Goal: Task Accomplishment & Management: Complete application form

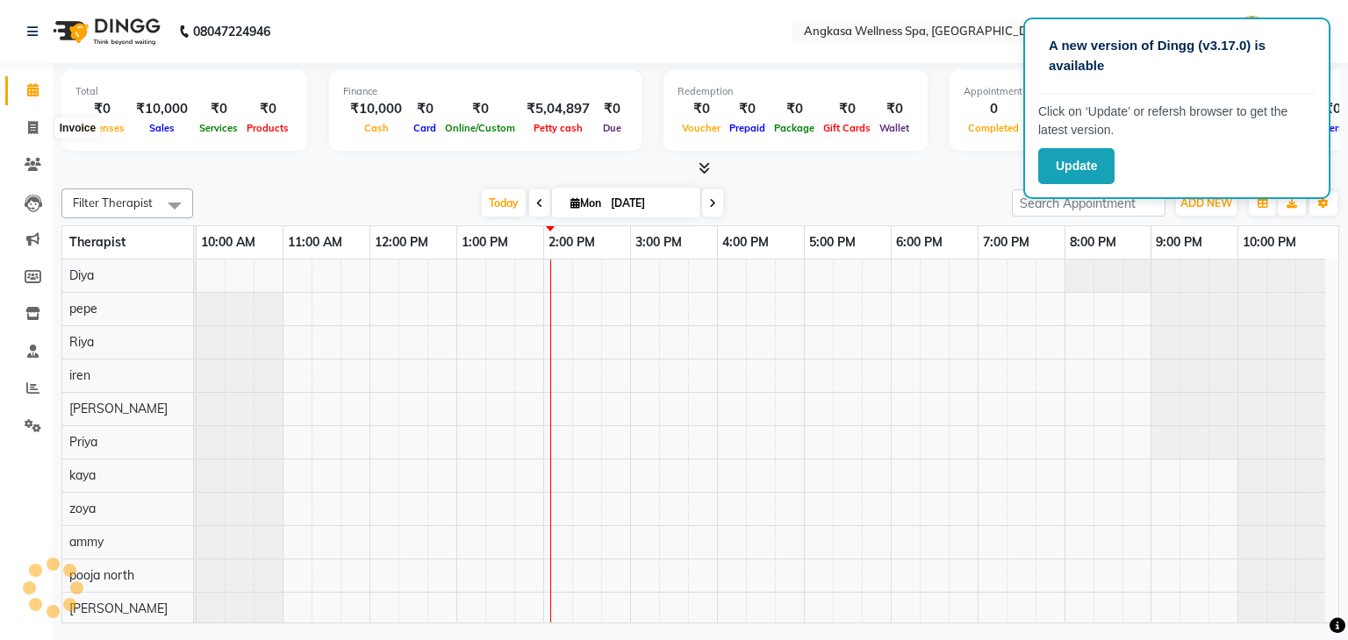
click at [25, 136] on span at bounding box center [33, 128] width 31 height 20
select select "845"
select select "service"
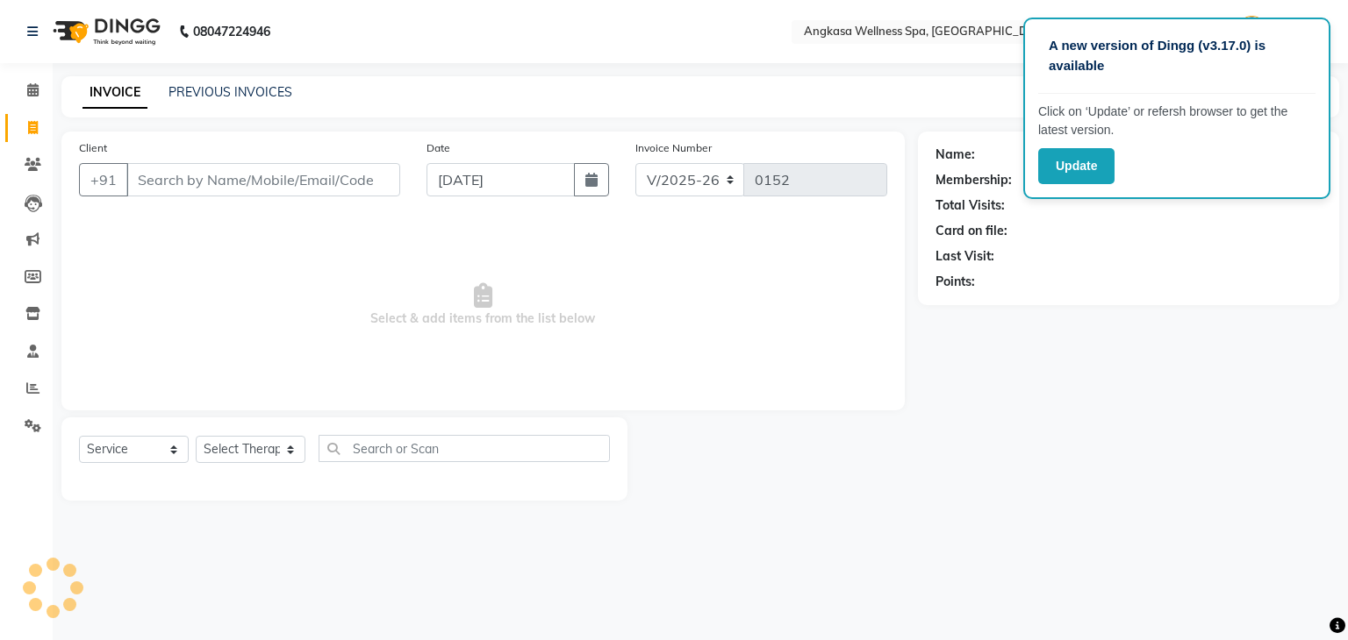
click at [196, 182] on input "Client" at bounding box center [263, 179] width 274 height 33
type input "8218344789"
click at [376, 172] on span "Add Client" at bounding box center [354, 180] width 69 height 18
select select "13"
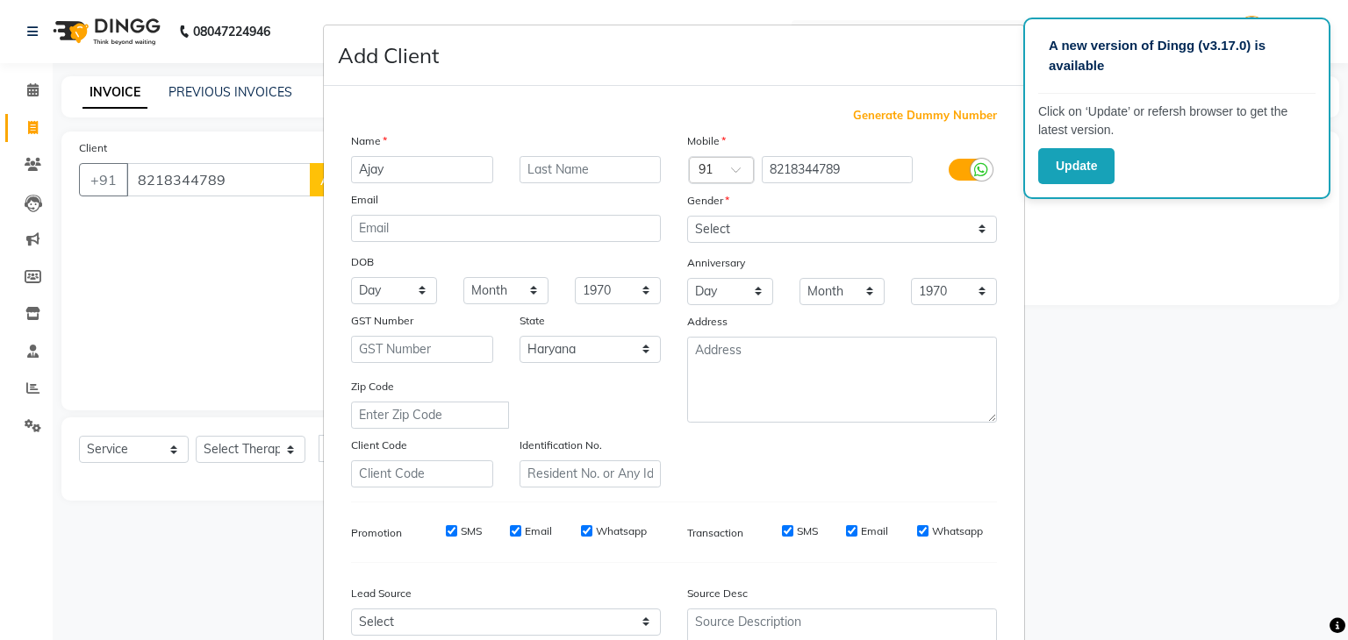
type input "Ajay"
click at [705, 227] on select "Select Male Female Other Prefer Not To Say" at bounding box center [842, 229] width 310 height 27
select select "male"
click at [687, 217] on select "Select Male Female Other Prefer Not To Say" at bounding box center [842, 229] width 310 height 27
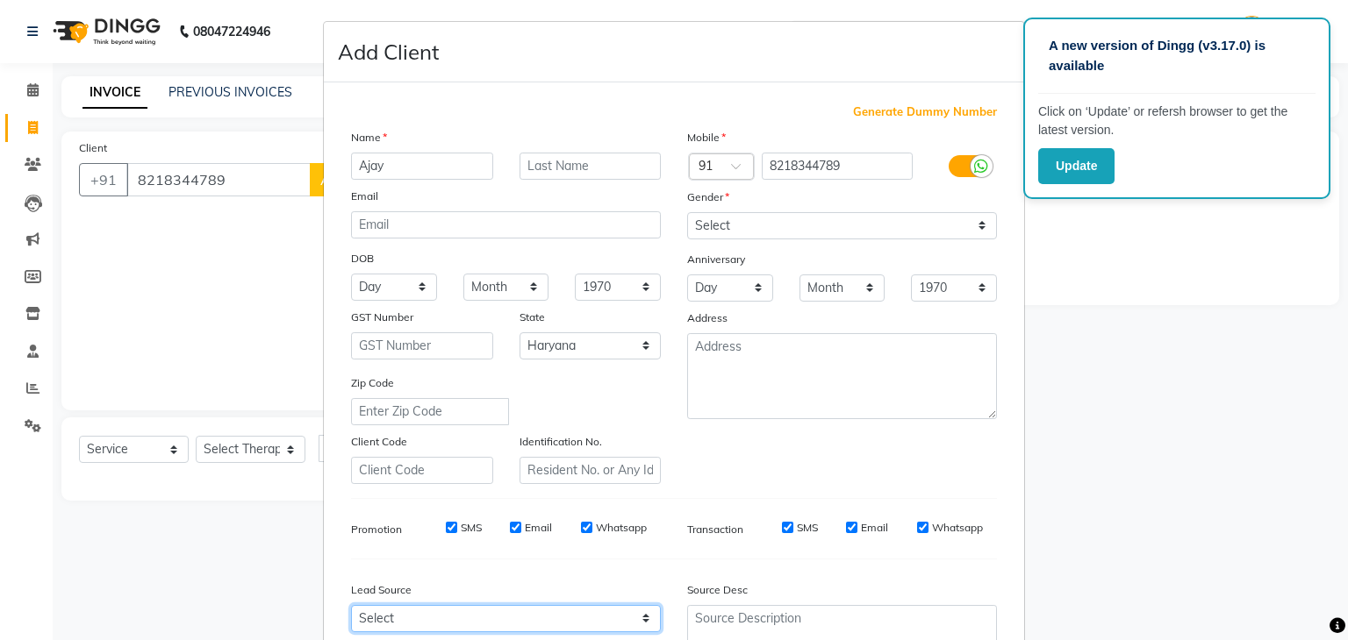
click at [517, 622] on select "Select Walk-in Referral Internet Friend Word of Mouth Advertisement Facebook Ju…" at bounding box center [506, 618] width 310 height 27
select select "24816"
click at [351, 612] on select "Select Walk-in Referral Internet Friend Word of Mouth Advertisement Facebook Ju…" at bounding box center [506, 618] width 310 height 27
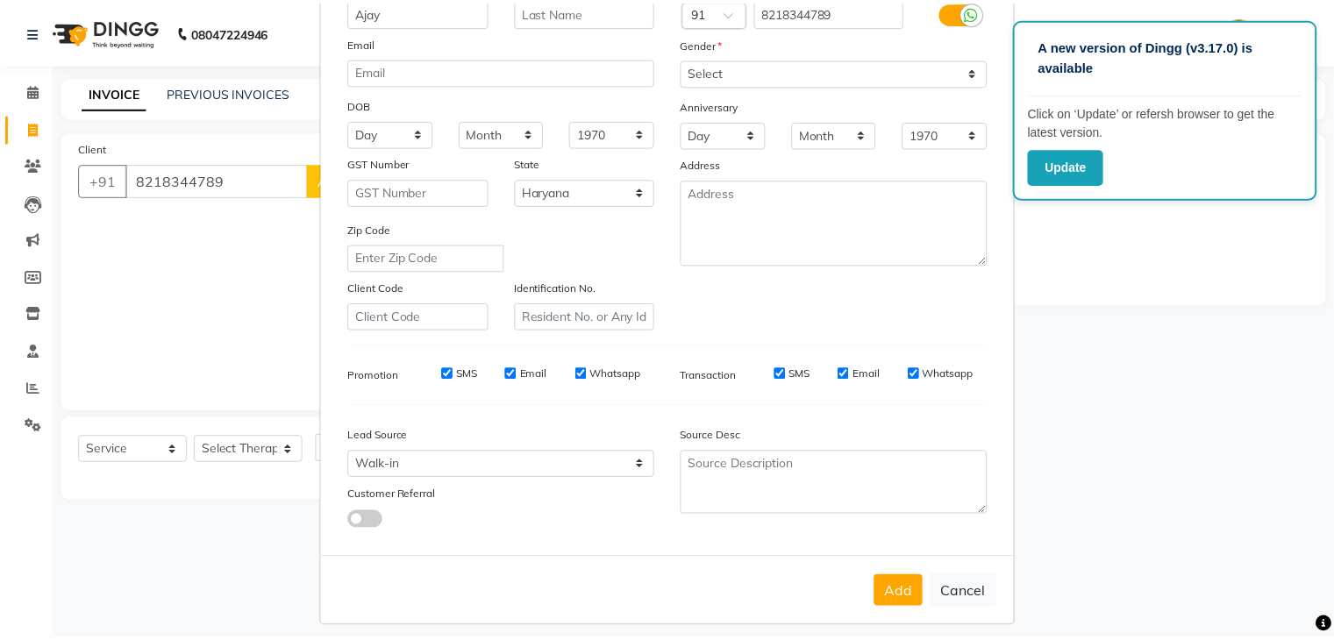
scroll to position [178, 0]
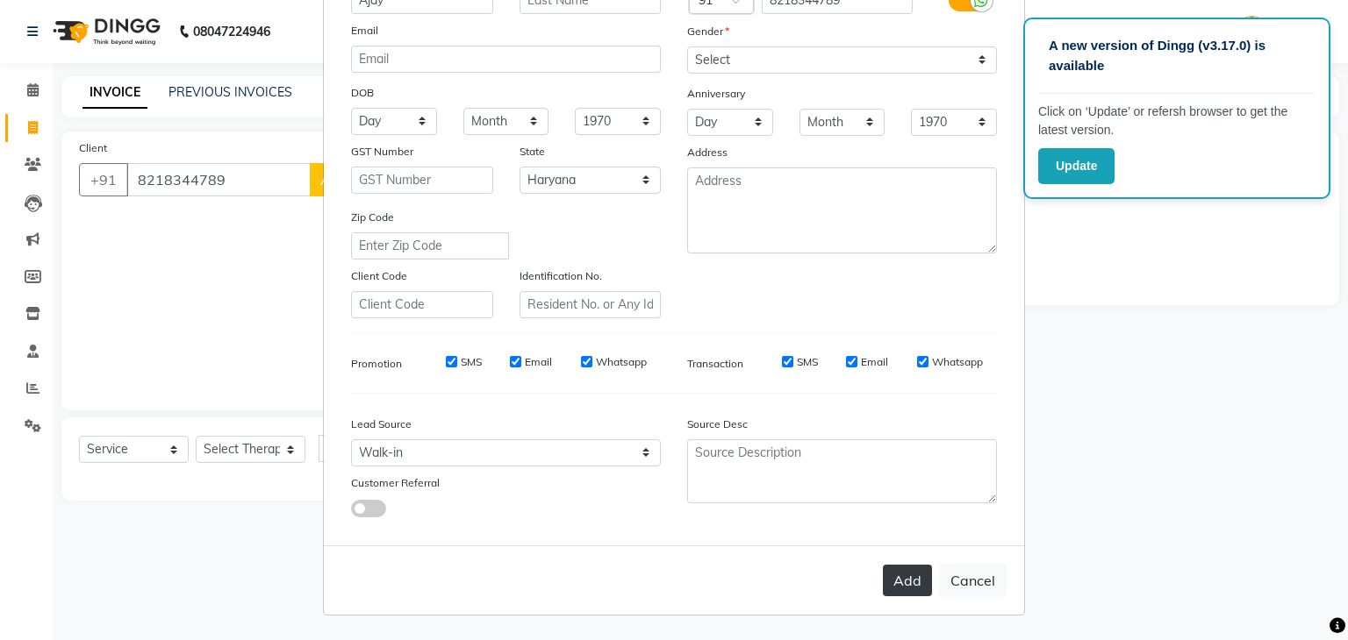
click at [895, 577] on button "Add" at bounding box center [907, 581] width 49 height 32
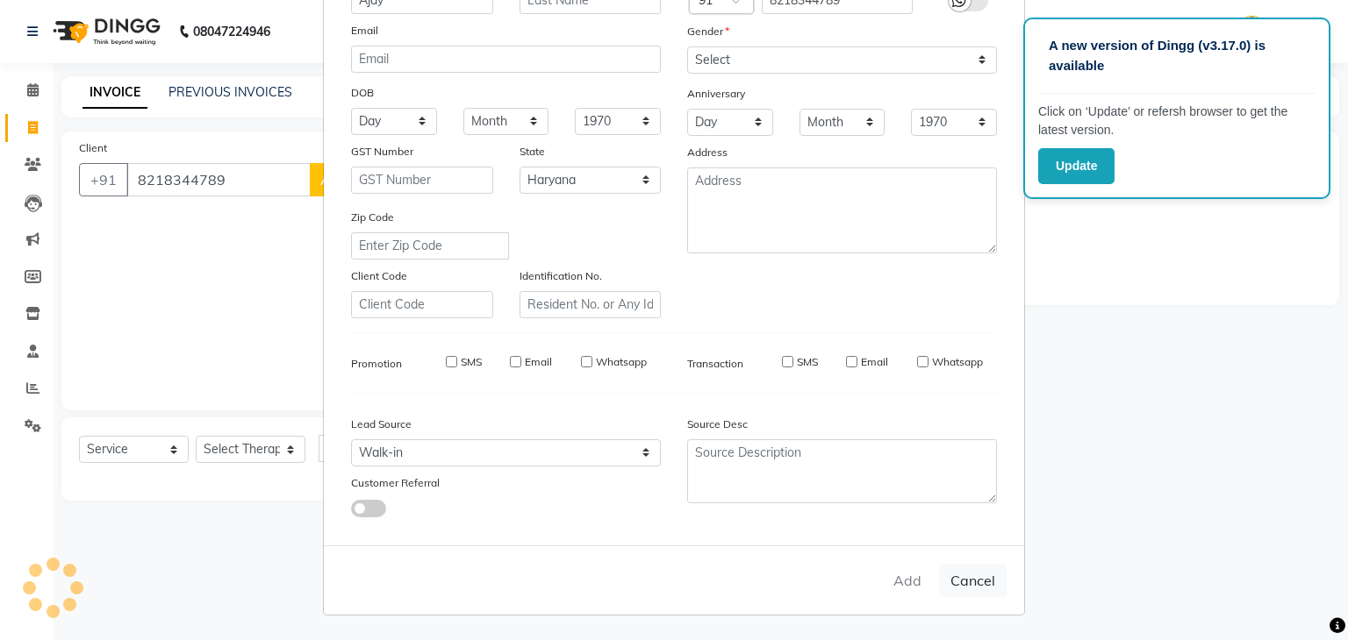
select select
select select "null"
select select
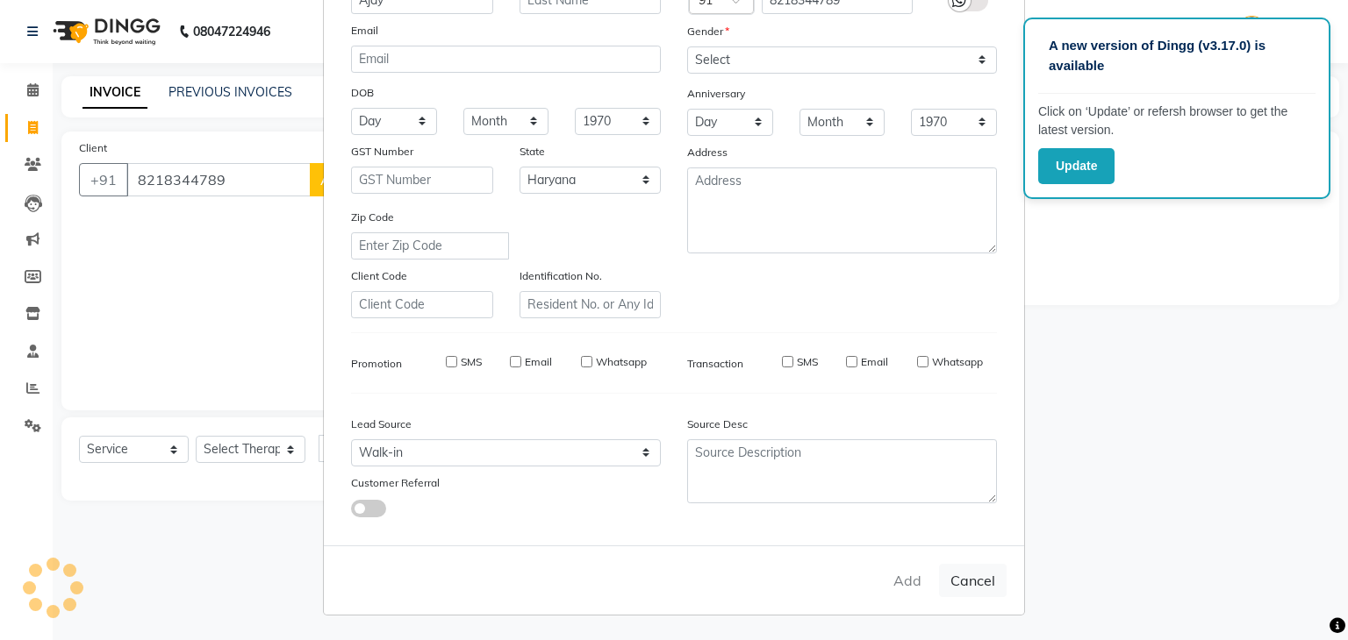
select select
checkbox input "false"
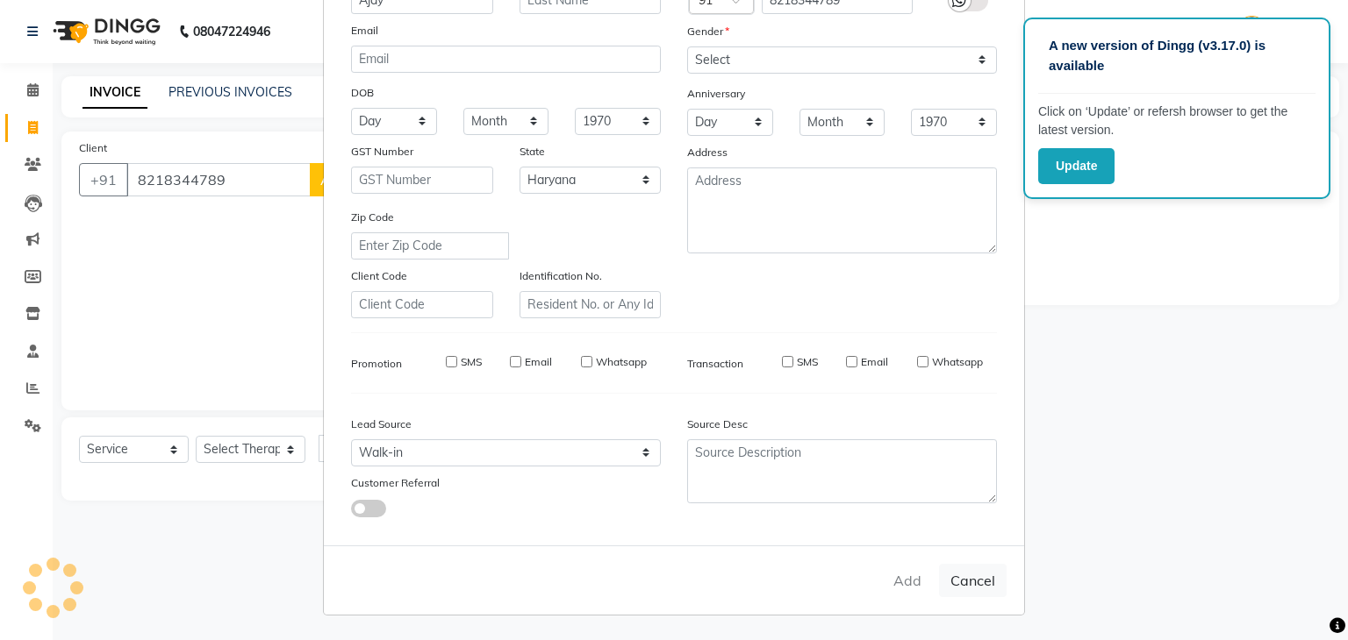
checkbox input "false"
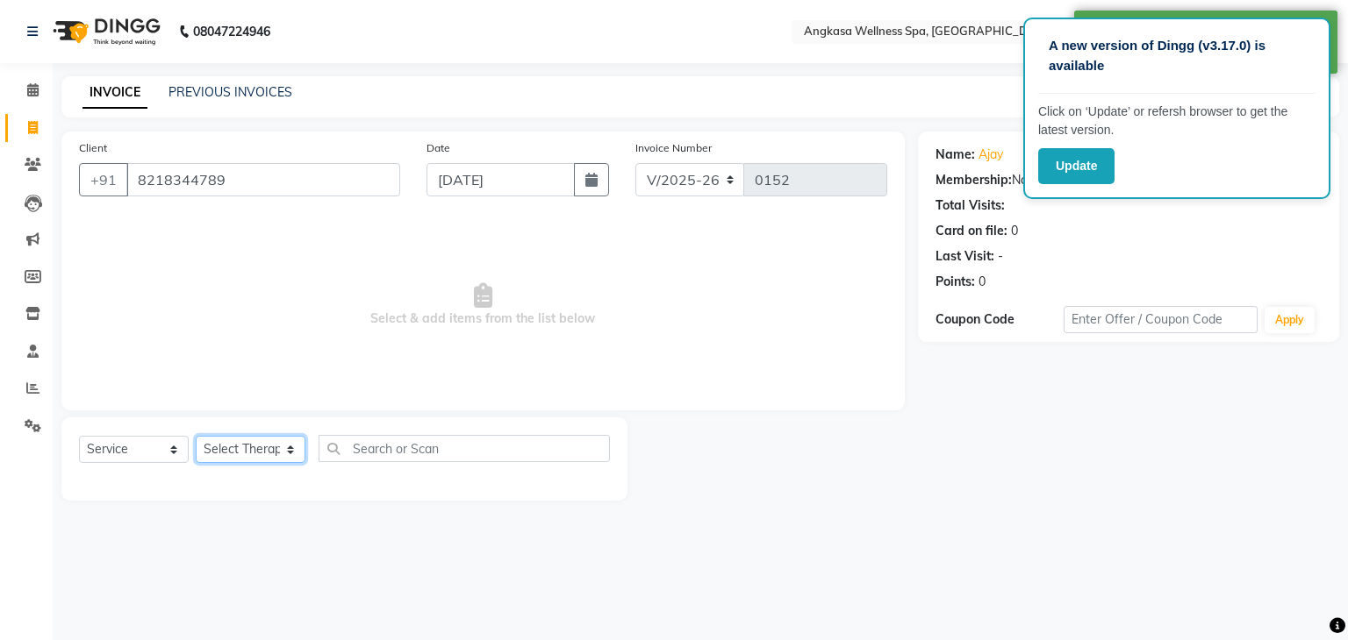
click at [250, 446] on select "Select Therapist alisa ammy anaya Angel Avvy biew dev baisla Diya ester iren is…" at bounding box center [251, 449] width 110 height 27
select select "42473"
click at [196, 437] on select "Select Therapist alisa ammy anaya Angel Avvy biew dev baisla Diya ester iren is…" at bounding box center [251, 449] width 110 height 27
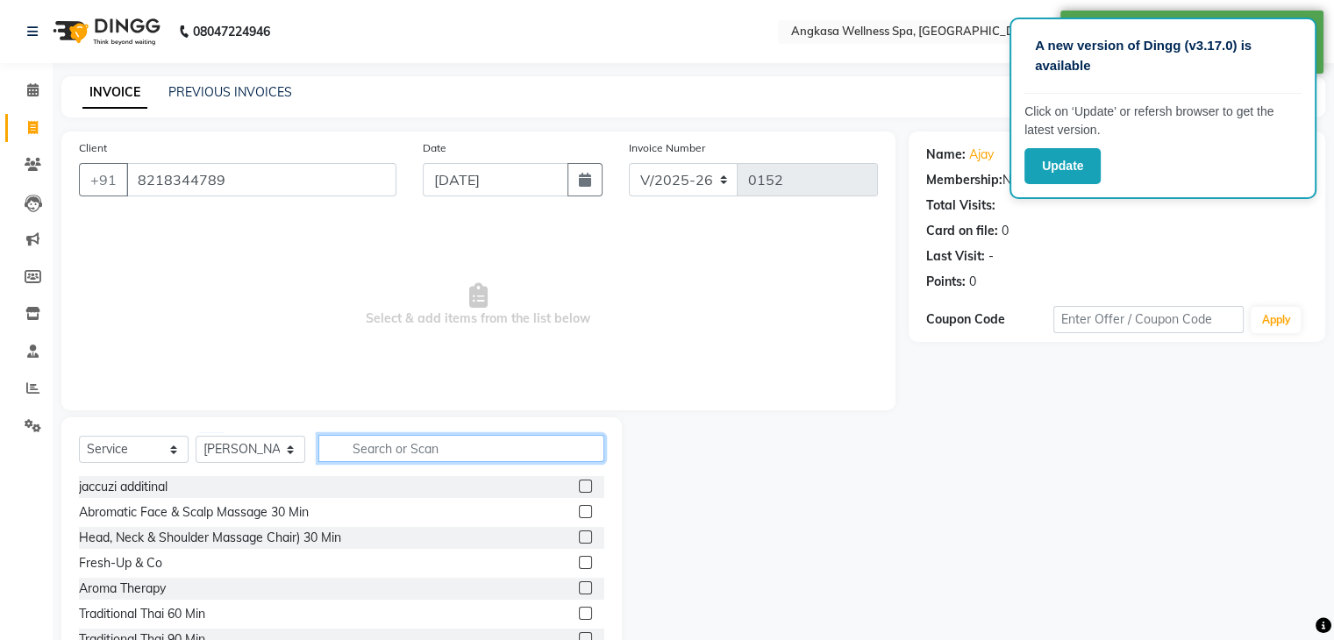
click at [420, 450] on input "text" at bounding box center [461, 448] width 286 height 27
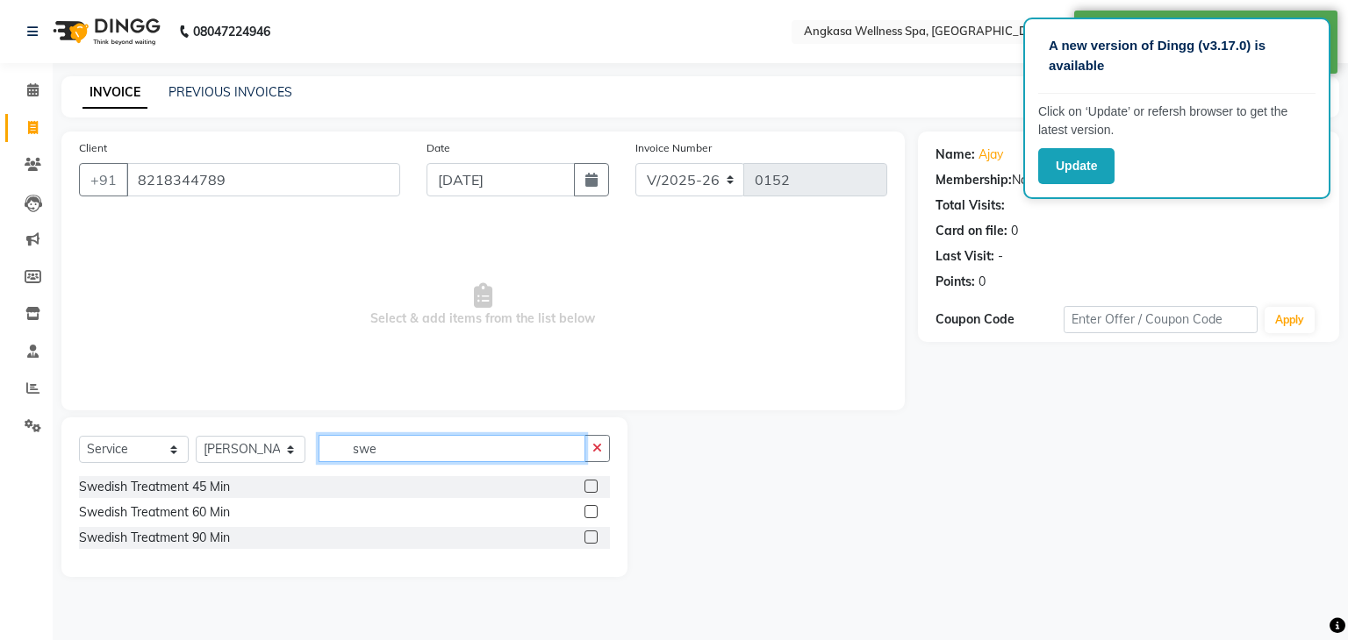
type input "swe"
click at [585, 491] on label at bounding box center [590, 486] width 13 height 13
click at [585, 491] on input "checkbox" at bounding box center [589, 487] width 11 height 11
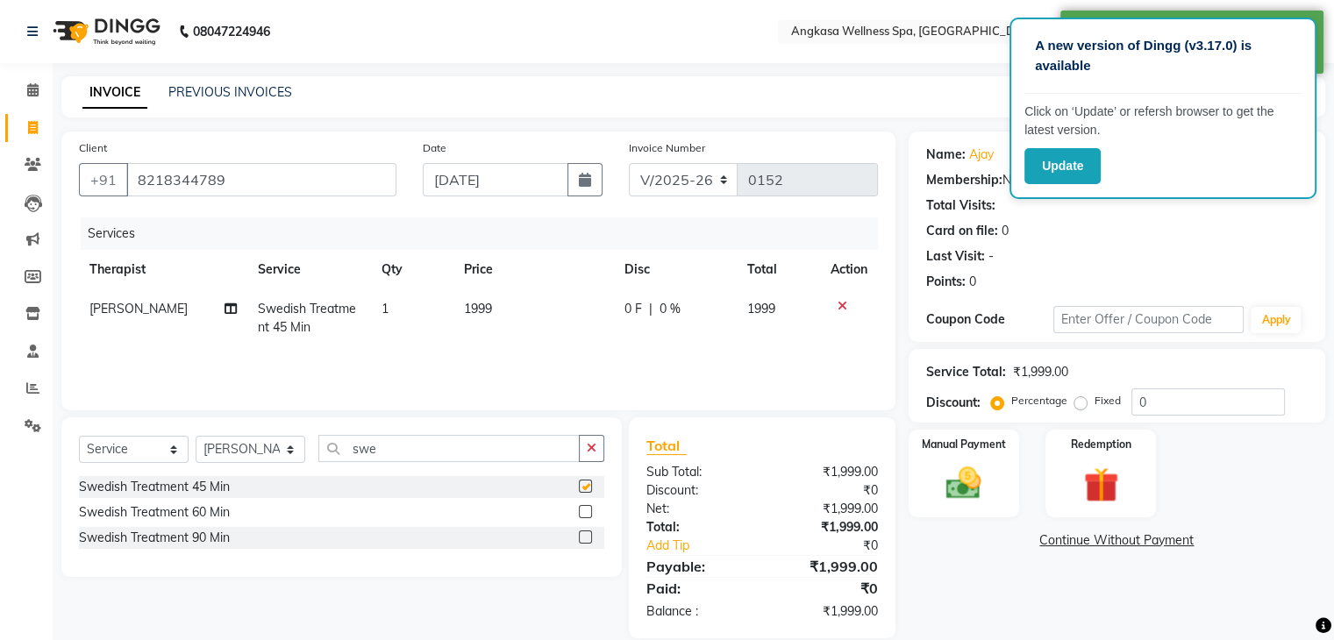
checkbox input "false"
click at [970, 469] on img at bounding box center [963, 484] width 59 height 42
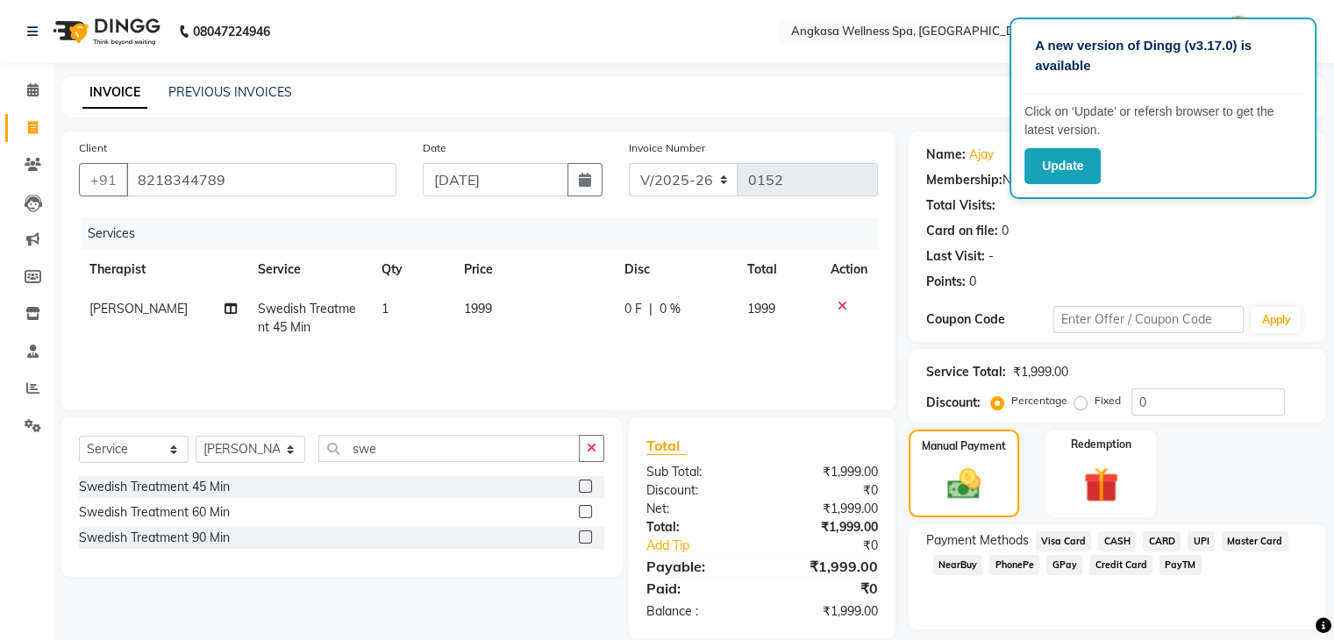
click at [1195, 538] on span "UPI" at bounding box center [1201, 542] width 27 height 20
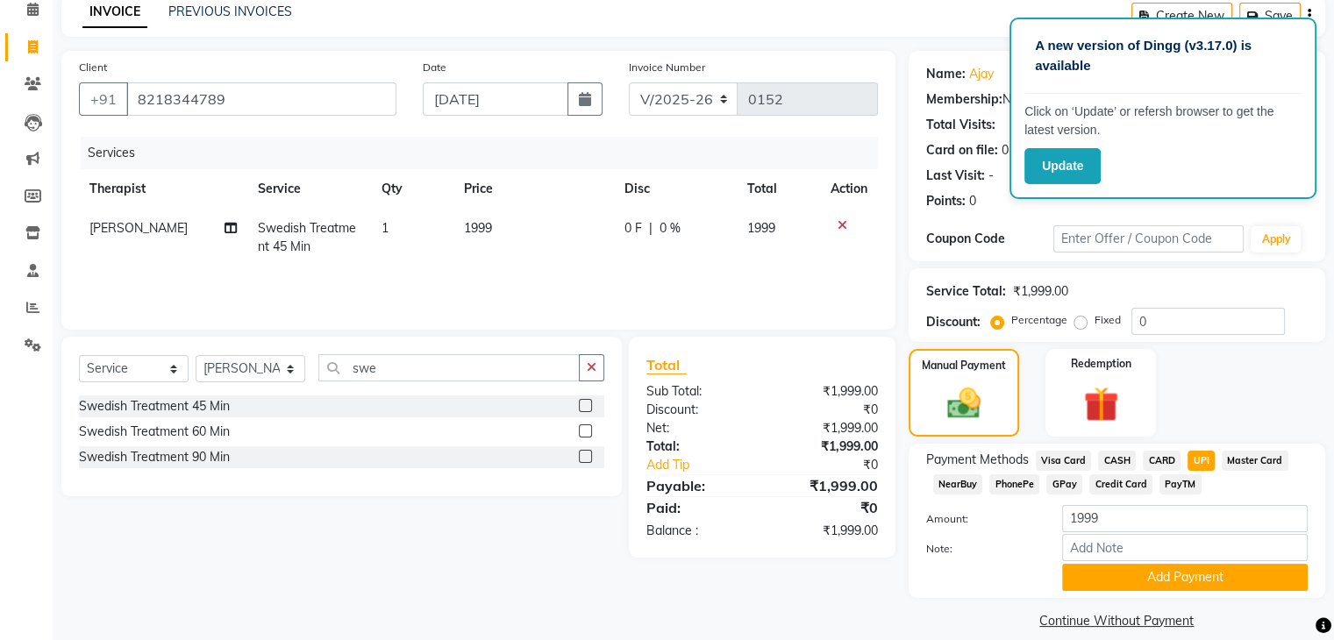
scroll to position [92, 0]
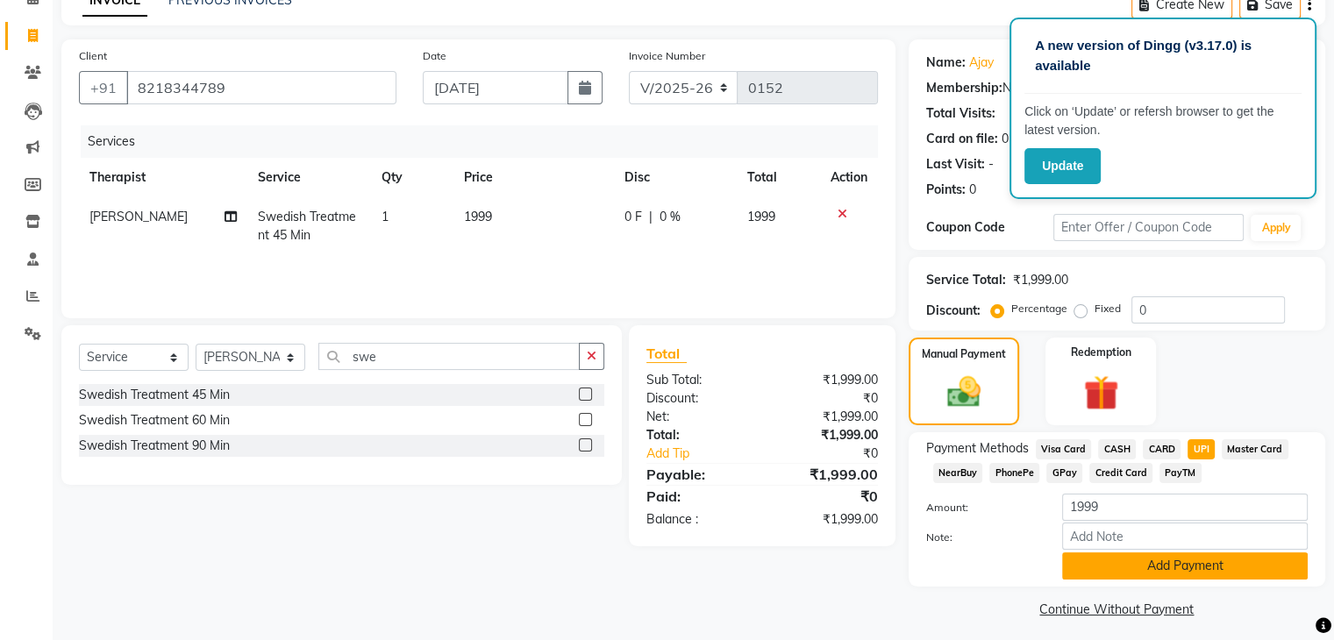
click at [1206, 579] on button "Add Payment" at bounding box center [1185, 566] width 246 height 27
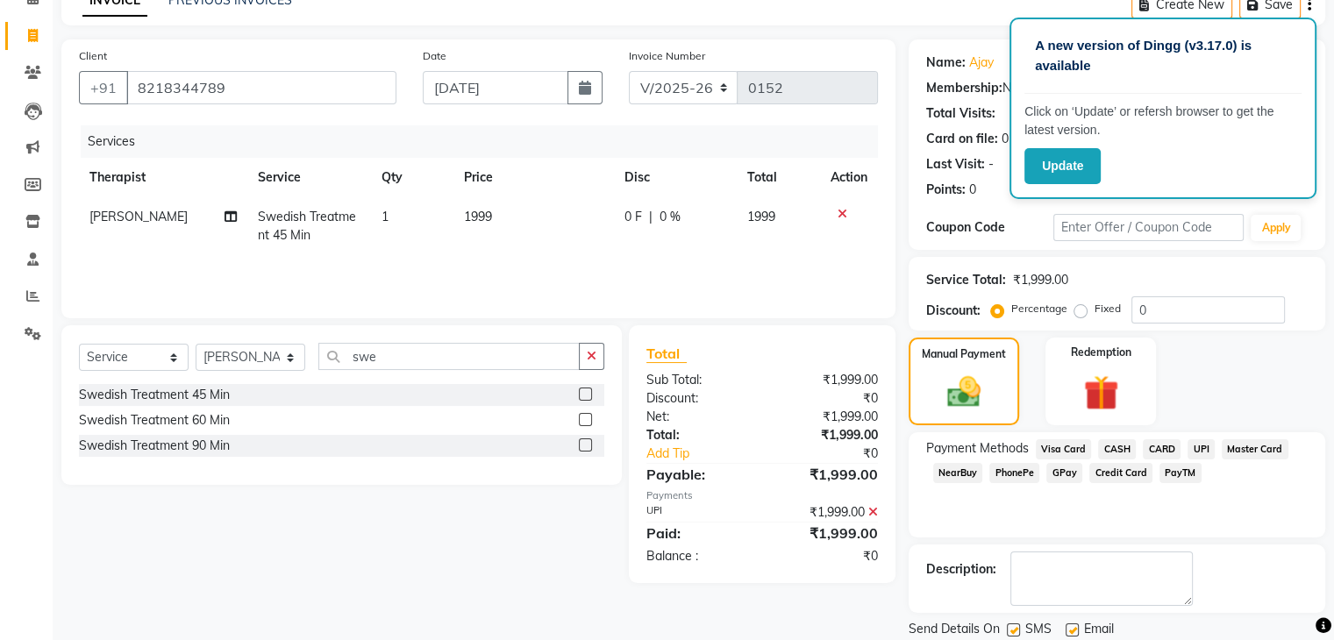
scroll to position [150, 0]
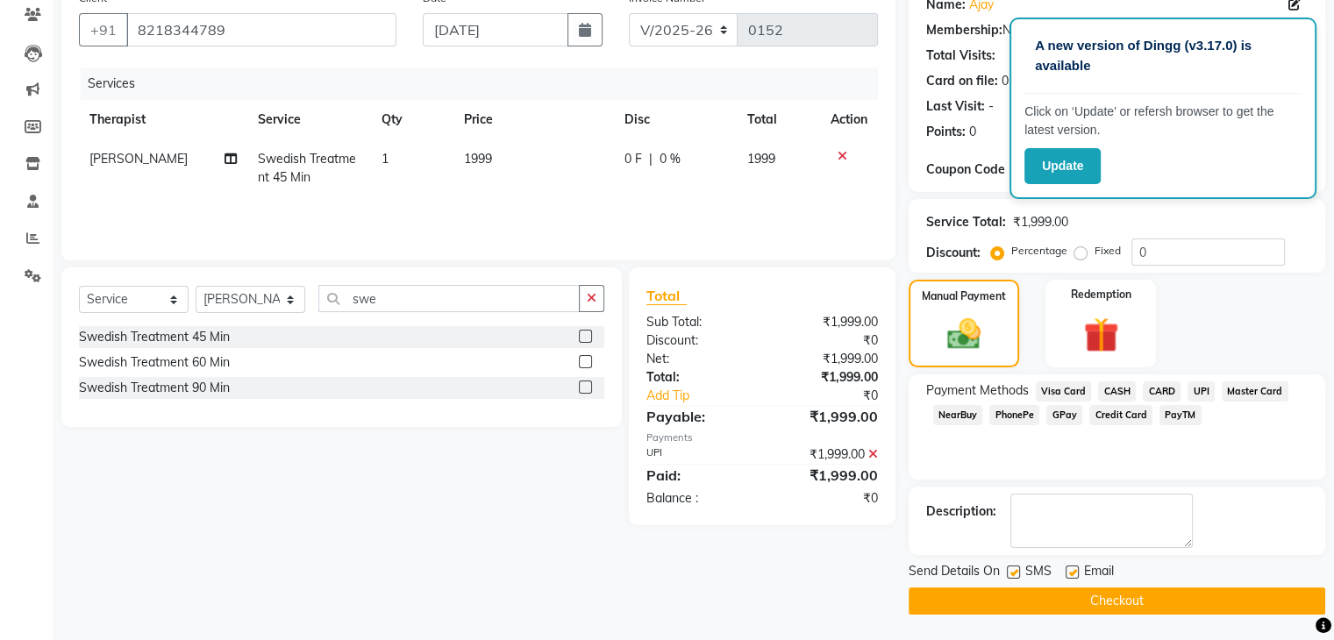
click at [1260, 590] on button "Checkout" at bounding box center [1117, 601] width 417 height 27
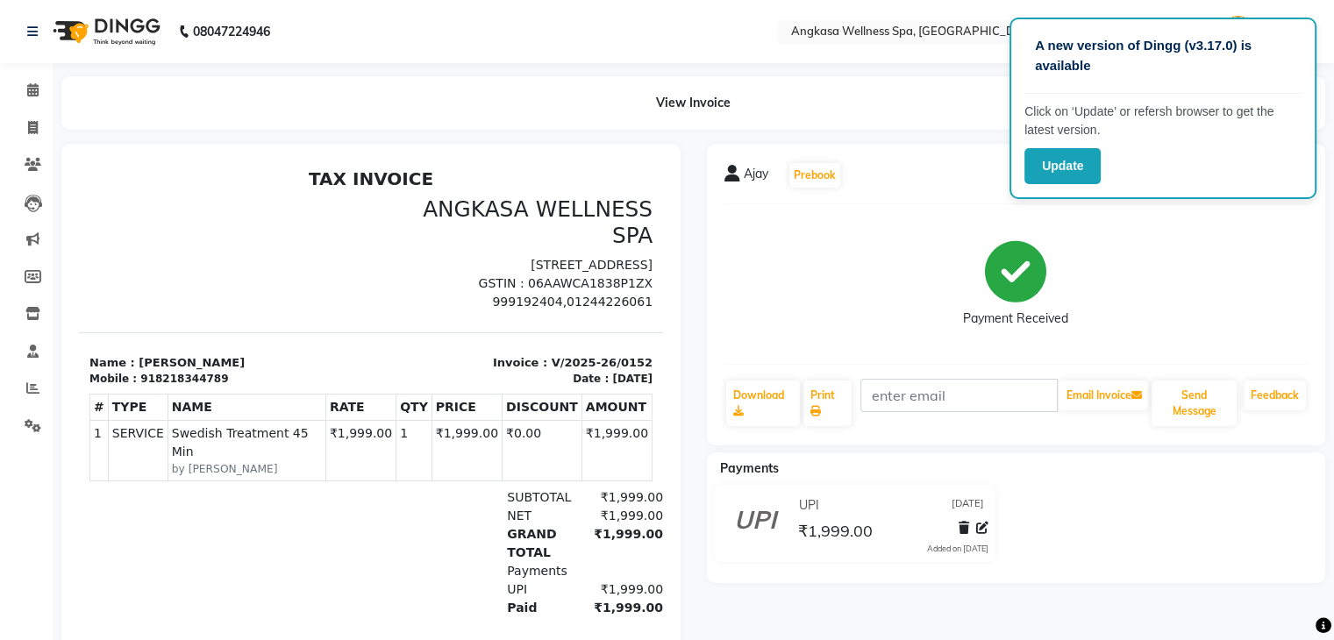
scroll to position [67, 0]
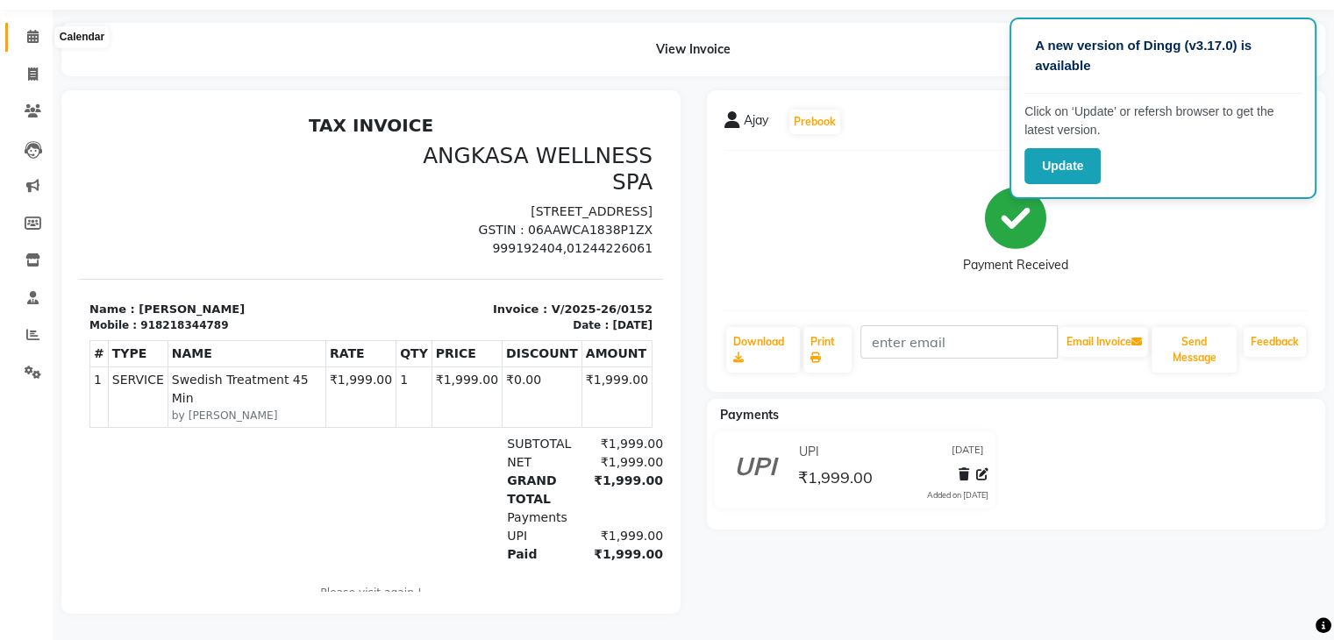
click at [21, 27] on span at bounding box center [33, 37] width 31 height 20
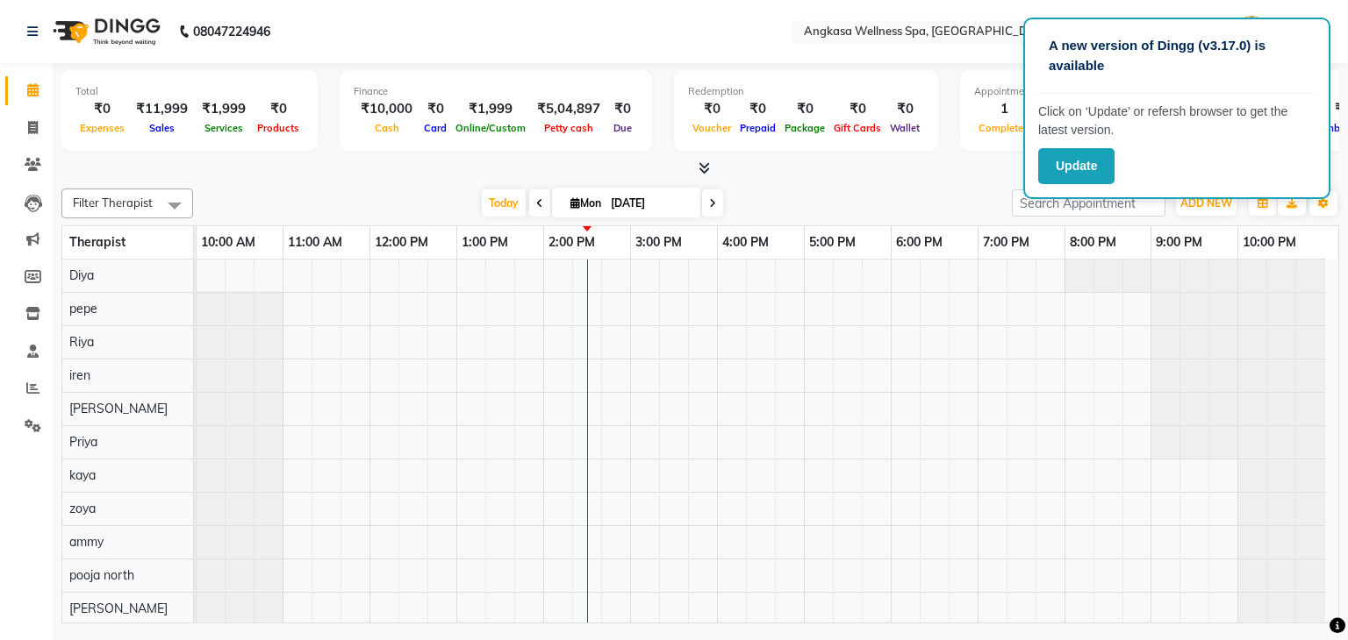
click at [572, 15] on nav "08047224946 Select Location × Angkasa Wellness Spa, Sector 42 English ENGLISH E…" at bounding box center [674, 31] width 1348 height 63
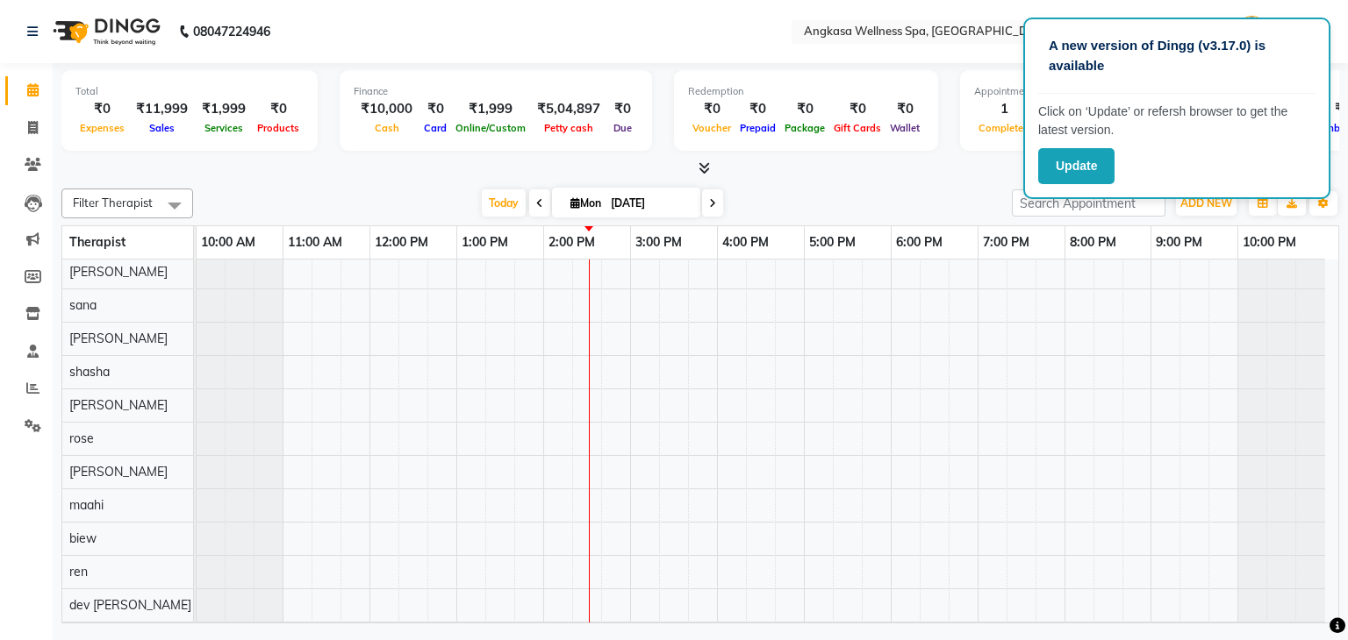
scroll to position [501, 0]
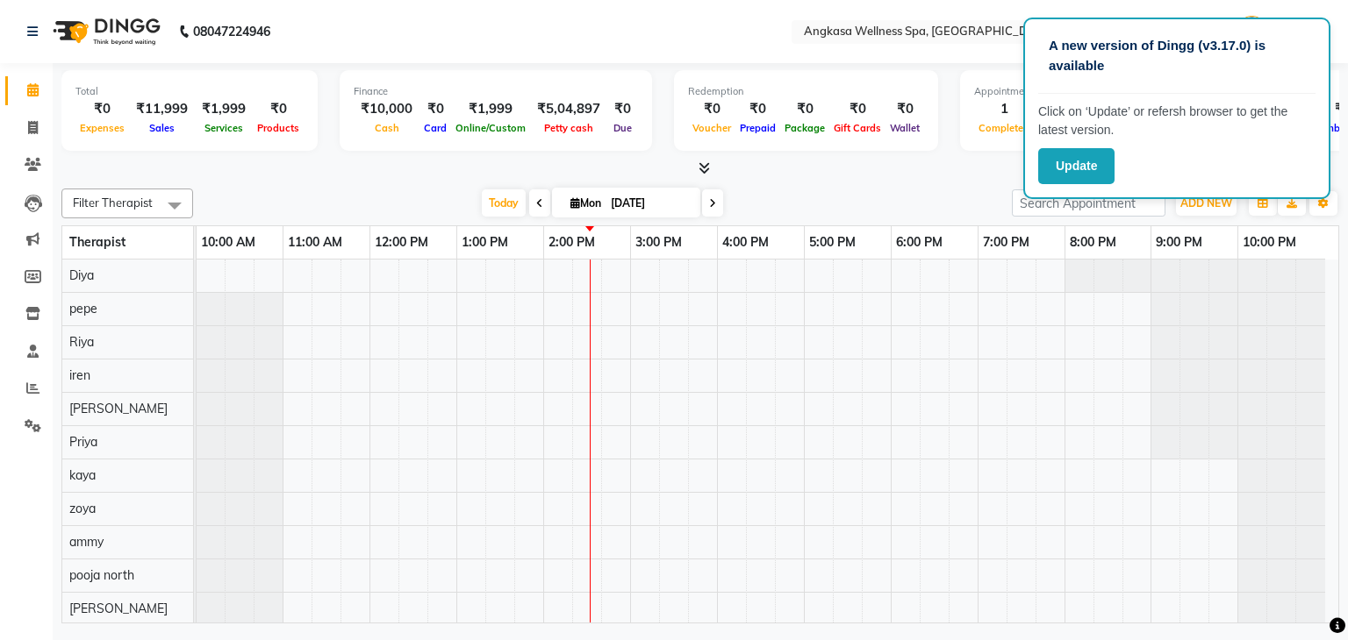
click at [871, 169] on div at bounding box center [699, 169] width 1277 height 18
click at [842, 185] on div "Filter Therapist Select All alisa ammy anaya Angel Avvy biew dev baisla Diya es…" at bounding box center [699, 403] width 1277 height 442
click at [855, 184] on div "Filter Therapist Select All alisa ammy anaya Angel Avvy biew dev baisla Diya es…" at bounding box center [699, 403] width 1277 height 442
click at [1064, 176] on button "Update" at bounding box center [1076, 166] width 76 height 36
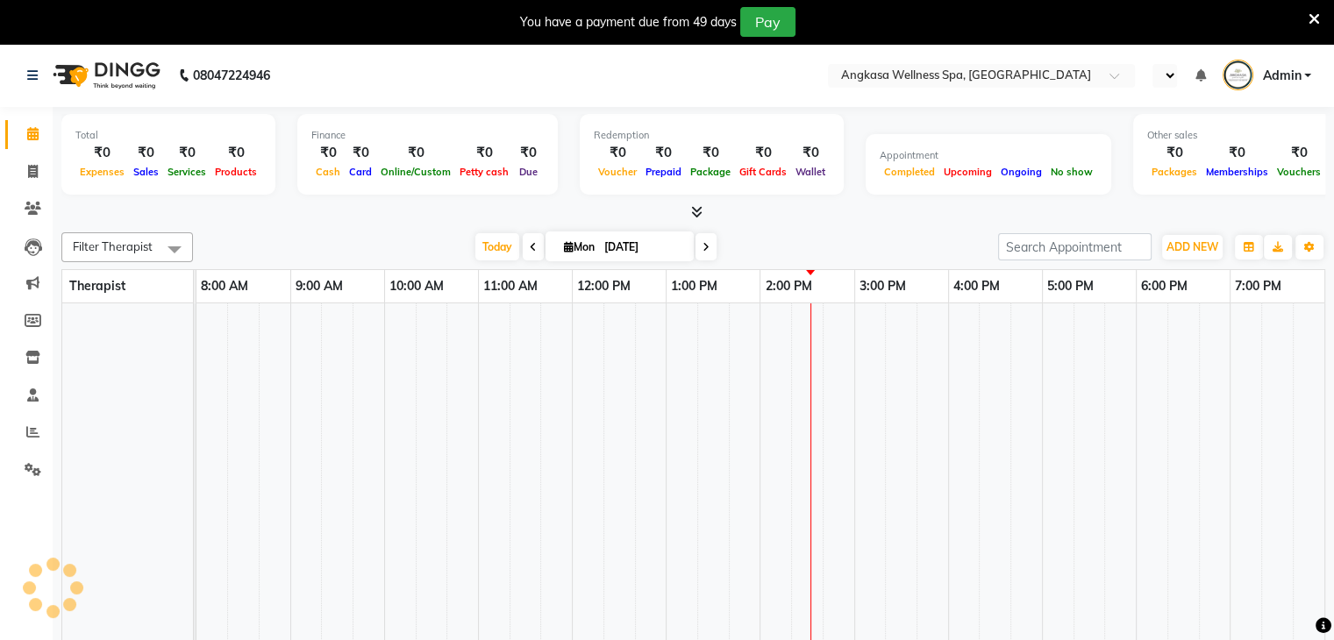
select select "en"
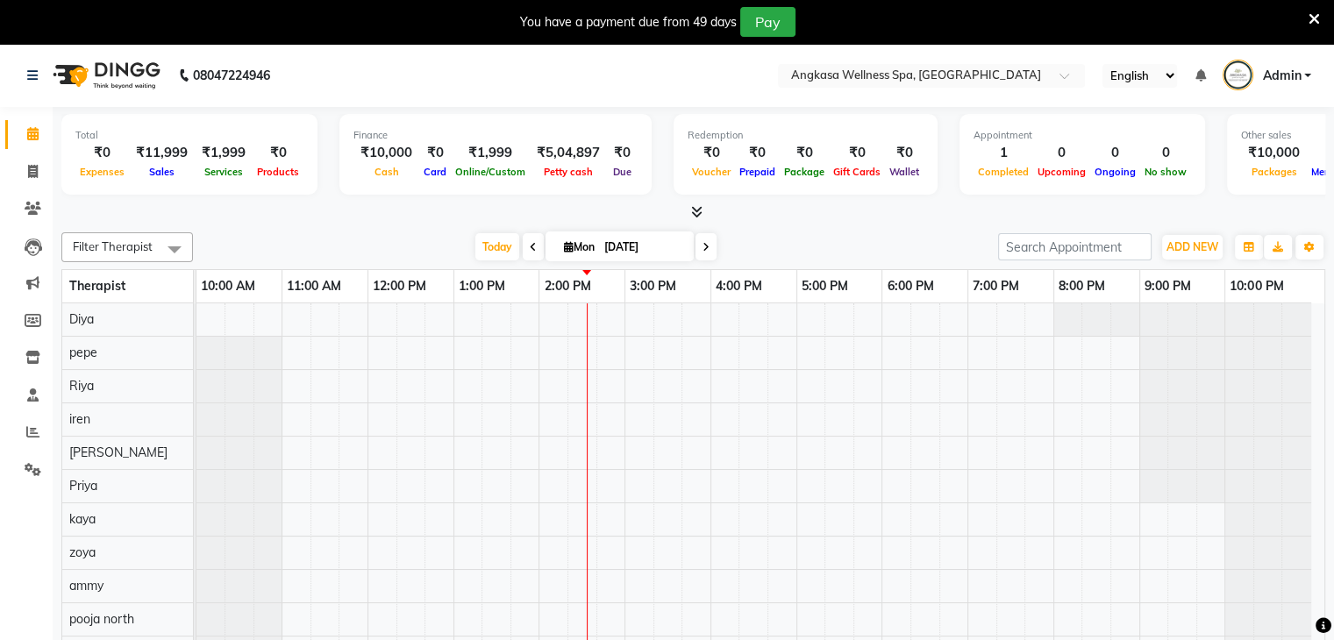
click at [1314, 18] on icon at bounding box center [1314, 19] width 11 height 16
